Goal: Entertainment & Leisure: Consume media (video, audio)

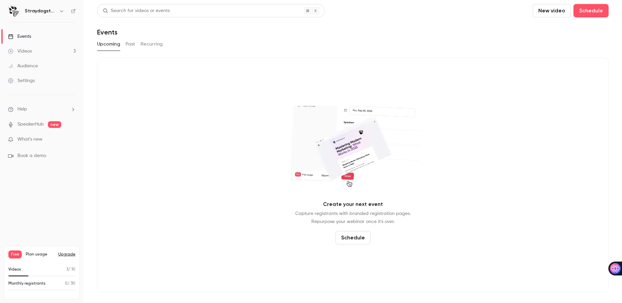
click at [548, 8] on button "New video" at bounding box center [552, 10] width 38 height 13
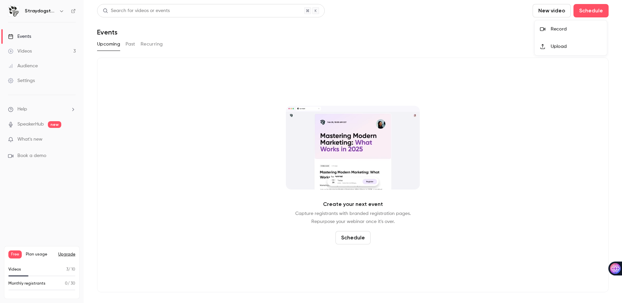
click at [569, 30] on div "Record" at bounding box center [576, 29] width 51 height 7
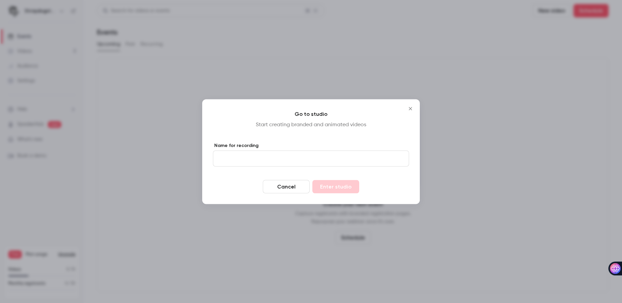
click at [323, 157] on input "Name for recording" at bounding box center [311, 158] width 196 height 16
type input "*"
type input "****"
click at [351, 187] on button "Enter studio" at bounding box center [336, 186] width 47 height 13
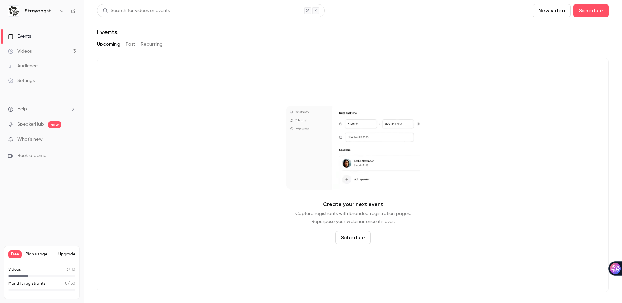
click at [550, 13] on button "New video" at bounding box center [552, 10] width 38 height 13
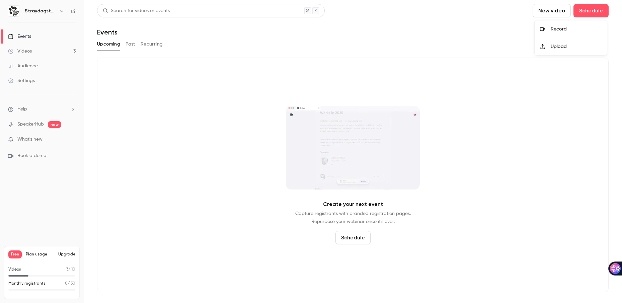
click at [562, 29] on div "Record" at bounding box center [576, 29] width 51 height 7
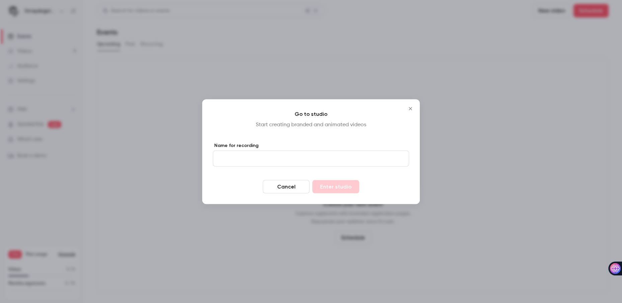
click at [323, 158] on input "Name for recording" at bounding box center [311, 158] width 196 height 16
type input "*********"
click at [350, 188] on button "Enter studio" at bounding box center [336, 186] width 47 height 13
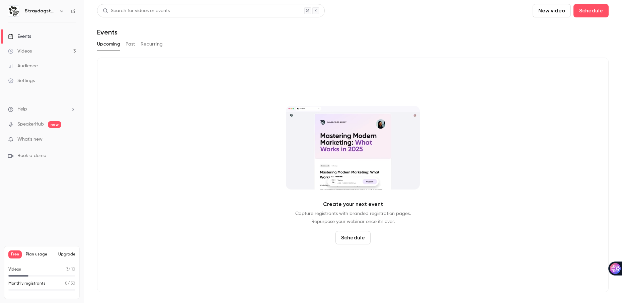
click at [32, 51] on div "Videos" at bounding box center [20, 51] width 24 height 7
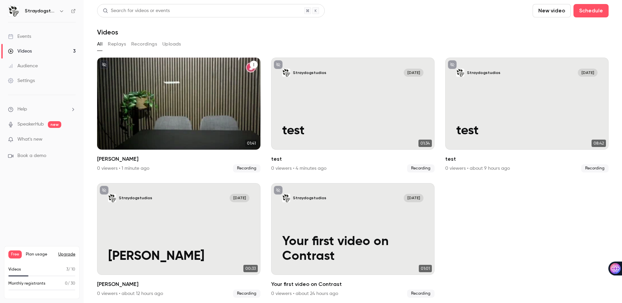
click at [223, 109] on div "Straydogstudios [DATE] [PERSON_NAME]" at bounding box center [178, 104] width 163 height 92
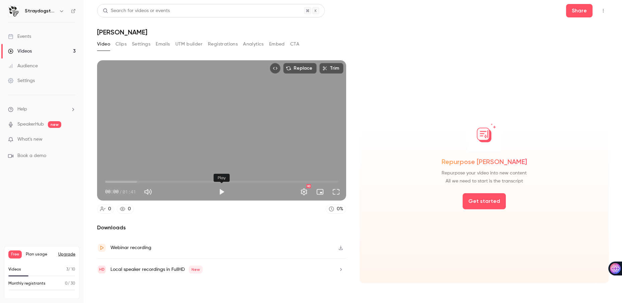
click at [221, 190] on button "Play" at bounding box center [221, 191] width 13 height 13
click at [169, 183] on span "00:27" at bounding box center [221, 182] width 233 height 11
click at [193, 182] on span "00:38" at bounding box center [221, 182] width 233 height 11
click at [217, 182] on span "00:48" at bounding box center [221, 182] width 233 height 11
click at [239, 181] on span "00:58" at bounding box center [221, 182] width 233 height 11
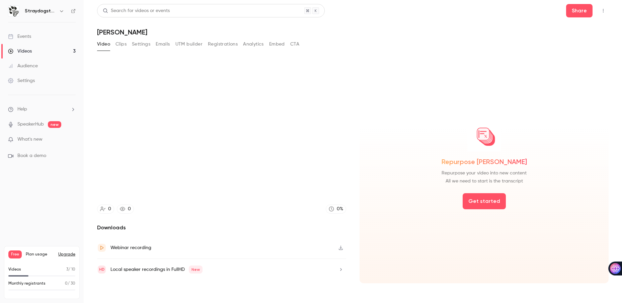
type input "*****"
